Goal: Navigation & Orientation: Find specific page/section

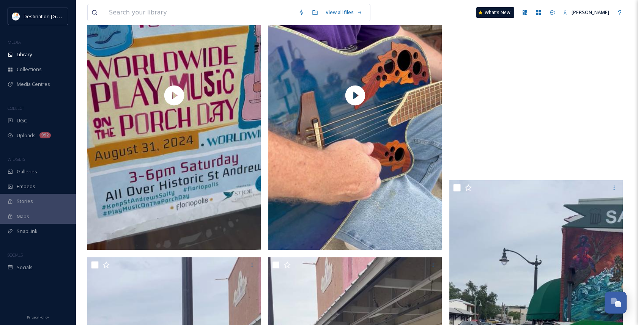
scroll to position [1094, 0]
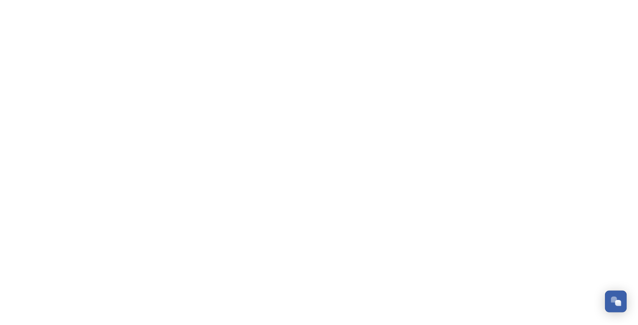
scroll to position [367, 0]
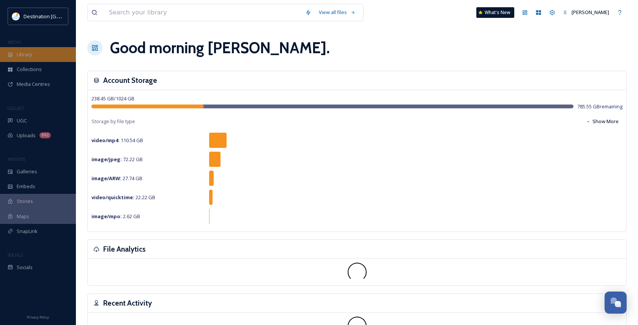
click at [37, 50] on div "Library" at bounding box center [38, 54] width 76 height 15
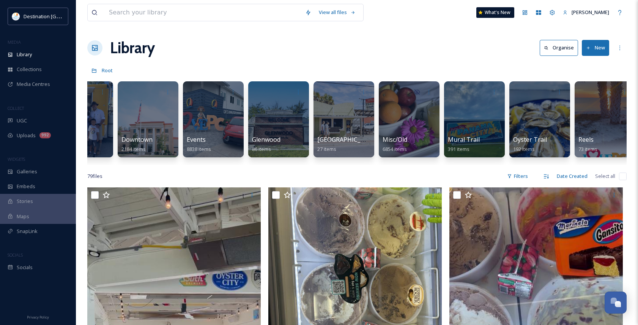
scroll to position [0, 365]
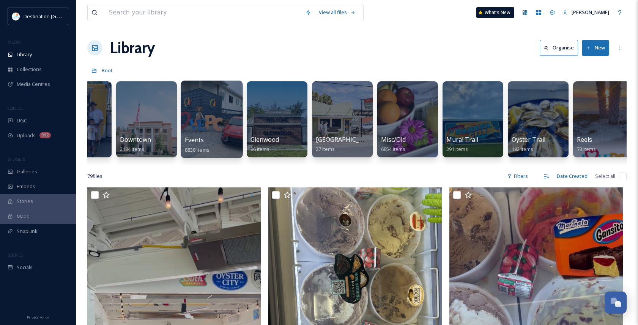
click at [213, 130] on div at bounding box center [212, 119] width 62 height 77
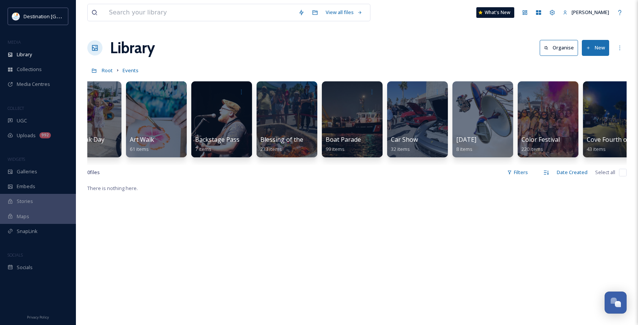
scroll to position [0, 19]
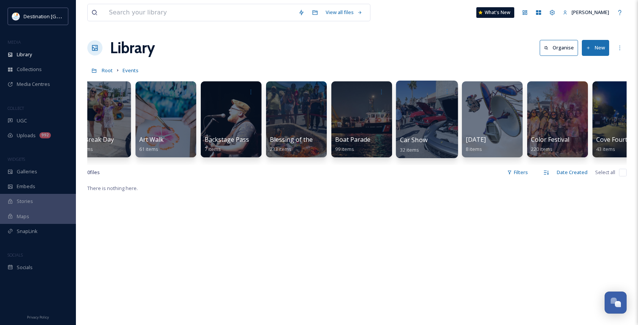
click at [420, 116] on div at bounding box center [427, 119] width 62 height 77
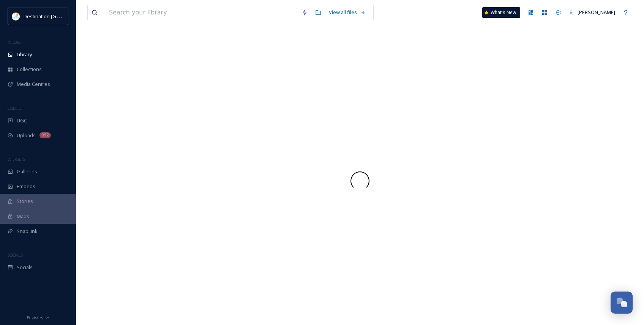
click at [376, 118] on div at bounding box center [359, 180] width 545 height 288
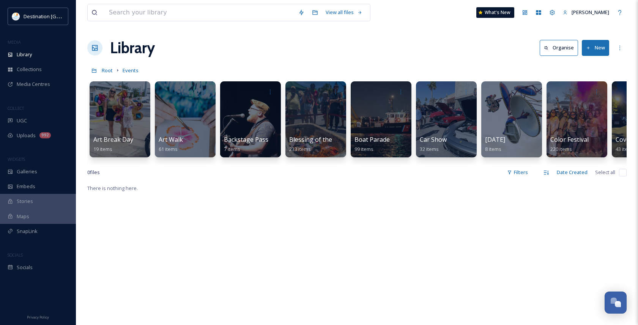
click at [382, 143] on span "Boat Parade" at bounding box center [372, 139] width 35 height 8
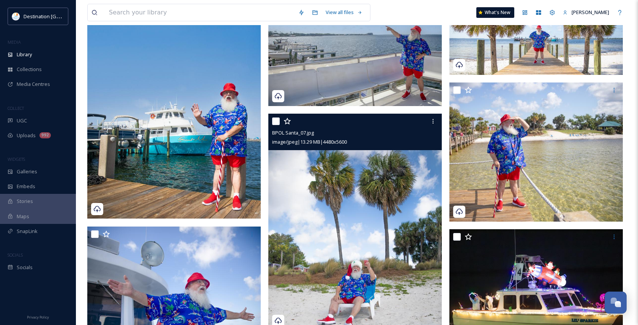
scroll to position [152, 0]
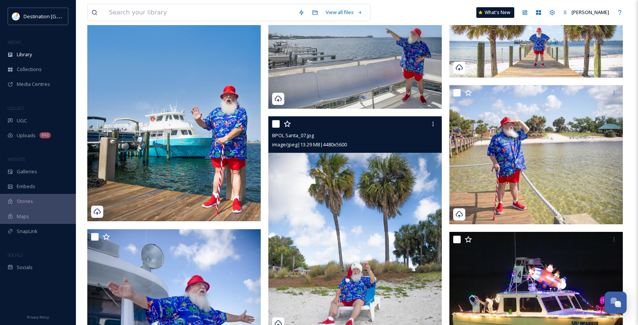
click at [274, 150] on div "BPOL Santa_07.jpg image/jpeg | 13.29 MB | 4480 x 5600" at bounding box center [355, 134] width 174 height 36
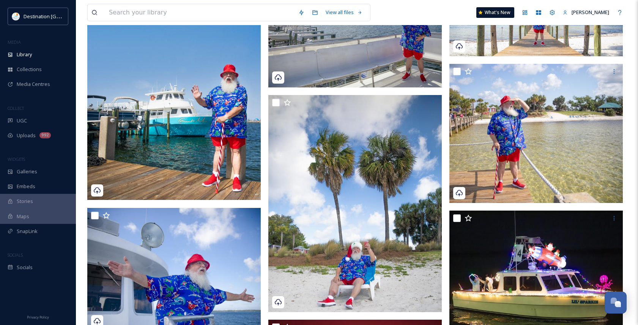
scroll to position [190, 0]
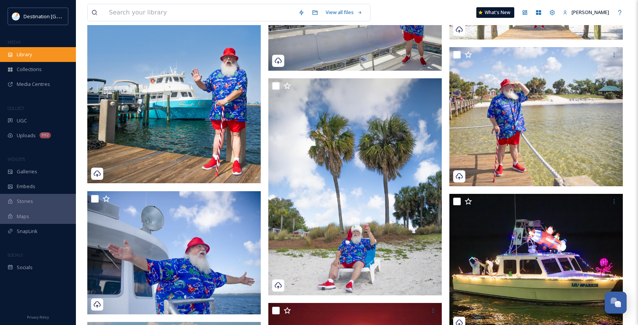
click at [40, 59] on div "Library" at bounding box center [38, 54] width 76 height 15
